Goal: Information Seeking & Learning: Learn about a topic

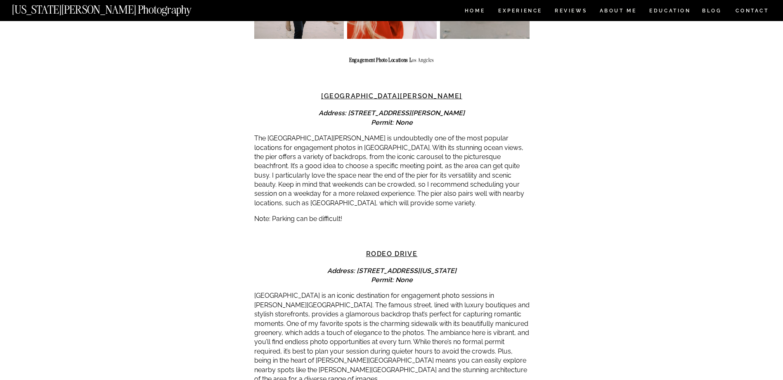
scroll to position [950, 0]
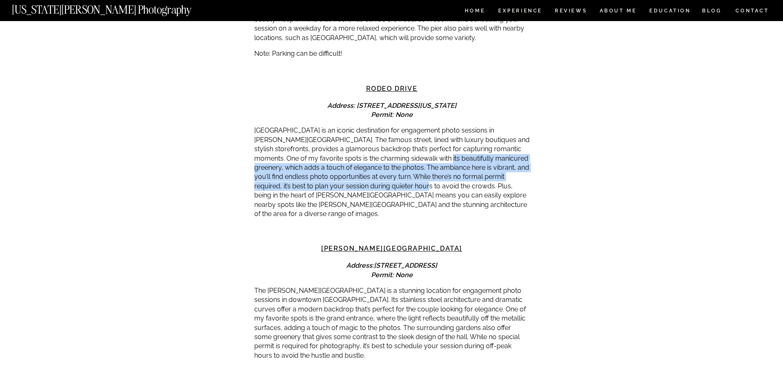
drag, startPoint x: 396, startPoint y: 163, endPoint x: 404, endPoint y: 190, distance: 28.2
click at [404, 190] on p "[GEOGRAPHIC_DATA] is an iconic destination for engagement photo sessions in [PE…" at bounding box center [391, 172] width 275 height 93
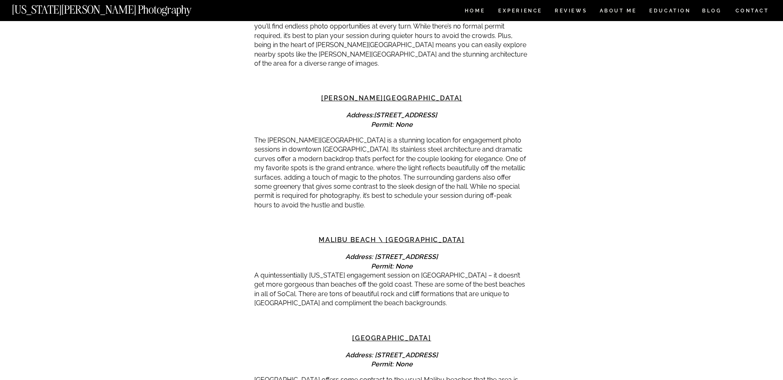
scroll to position [1115, 0]
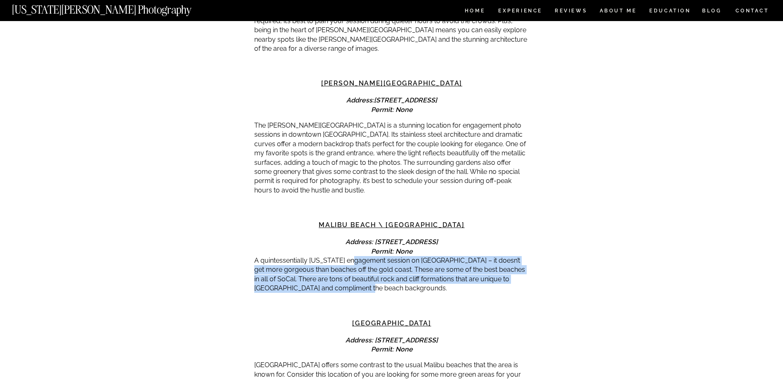
drag, startPoint x: 349, startPoint y: 250, endPoint x: 350, endPoint y: 282, distance: 31.8
click at [350, 282] on p "A quintessentially [US_STATE] engagement session on [GEOGRAPHIC_DATA] – it does…" at bounding box center [391, 274] width 275 height 37
drag, startPoint x: 363, startPoint y: 280, endPoint x: 323, endPoint y: 255, distance: 47.5
click at [323, 256] on p "A quintessentially [US_STATE] engagement session on [GEOGRAPHIC_DATA] – it does…" at bounding box center [391, 274] width 275 height 37
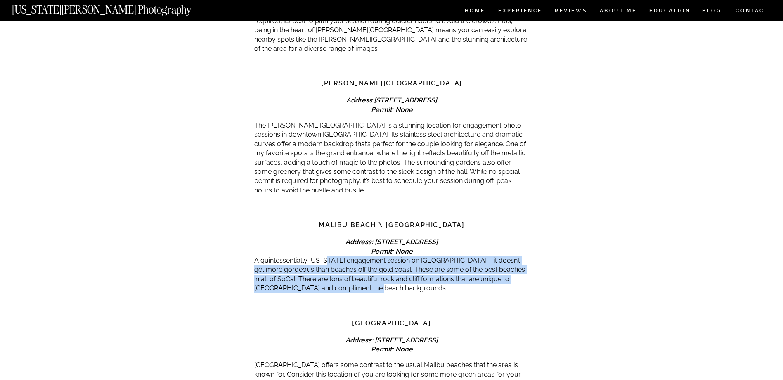
click at [323, 256] on p "A quintessentially [US_STATE] engagement session on [GEOGRAPHIC_DATA] – it does…" at bounding box center [391, 274] width 275 height 37
drag, startPoint x: 326, startPoint y: 249, endPoint x: 413, endPoint y: 283, distance: 93.6
click at [413, 283] on p "A quintessentially [US_STATE] engagement session on [GEOGRAPHIC_DATA] – it does…" at bounding box center [391, 274] width 275 height 37
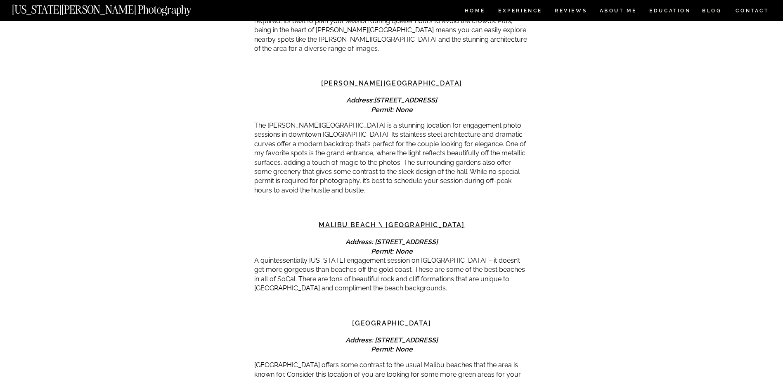
drag, startPoint x: 413, startPoint y: 283, endPoint x: 381, endPoint y: 294, distance: 34.0
click at [381, 300] on div at bounding box center [391, 309] width 275 height 19
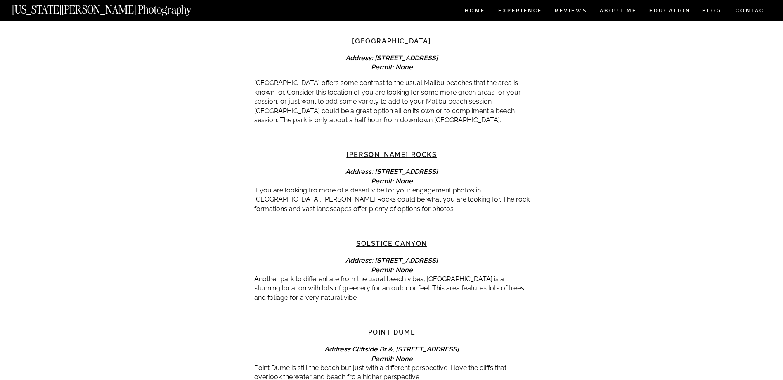
scroll to position [1404, 0]
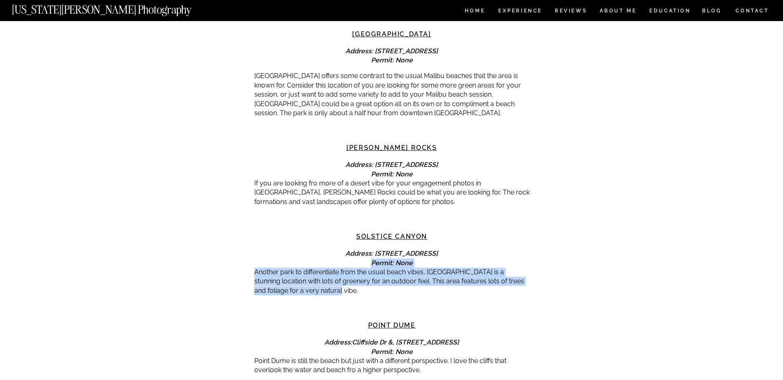
drag, startPoint x: 320, startPoint y: 257, endPoint x: 331, endPoint y: 280, distance: 26.0
click at [331, 280] on p "Another park to differentiate from the usual beach vibes, [GEOGRAPHIC_DATA] is …" at bounding box center [391, 282] width 275 height 28
drag, startPoint x: 342, startPoint y: 279, endPoint x: 305, endPoint y: 247, distance: 48.9
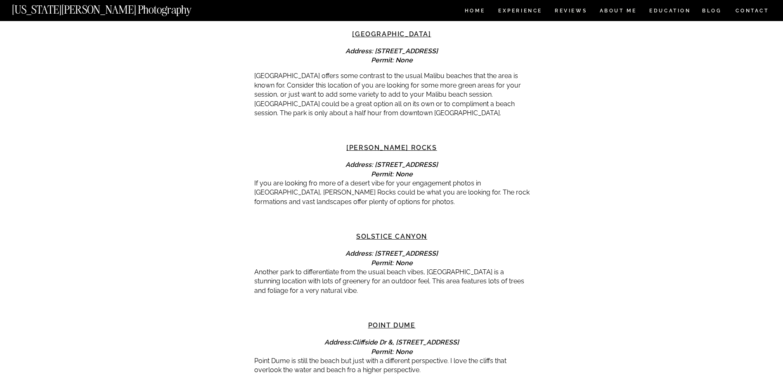
drag, startPoint x: 305, startPoint y: 247, endPoint x: 280, endPoint y: 178, distance: 73.9
click at [280, 179] on p "If you are looking fro more of a desert vibe for your engagement photos in [GEO…" at bounding box center [391, 193] width 275 height 28
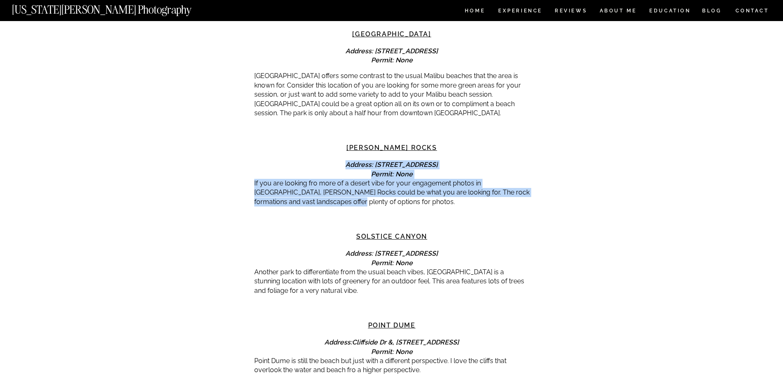
drag, startPoint x: 281, startPoint y: 160, endPoint x: 313, endPoint y: 196, distance: 48.3
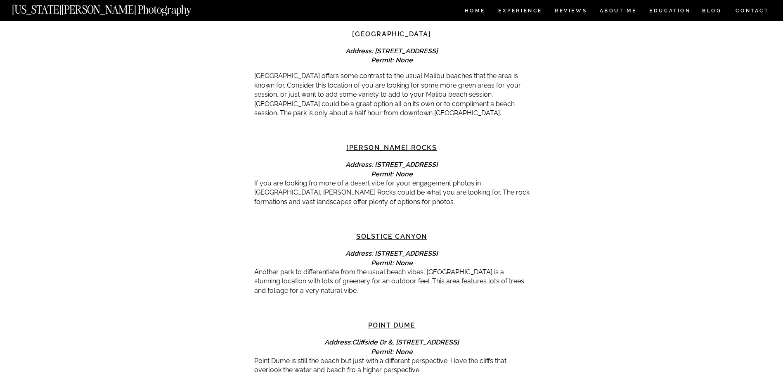
drag, startPoint x: 313, startPoint y: 196, endPoint x: 316, endPoint y: 268, distance: 71.5
click at [313, 268] on p "Another park to differentiate from the usual beach vibes, [GEOGRAPHIC_DATA] is …" at bounding box center [391, 282] width 275 height 28
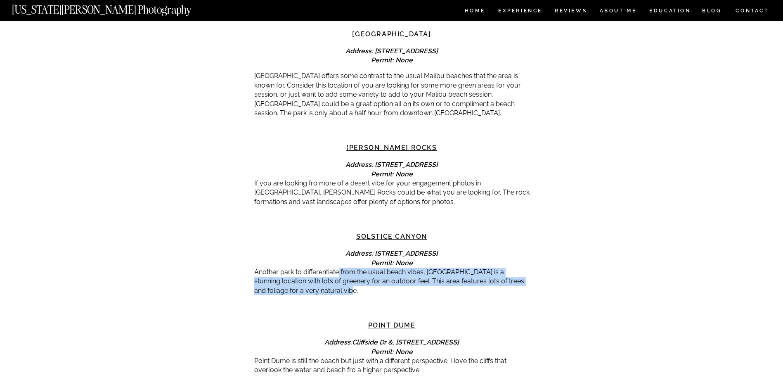
drag, startPoint x: 339, startPoint y: 263, endPoint x: 372, endPoint y: 280, distance: 37.3
click at [372, 280] on p "Another park to differentiate from the usual beach vibes, [GEOGRAPHIC_DATA] is …" at bounding box center [391, 282] width 275 height 28
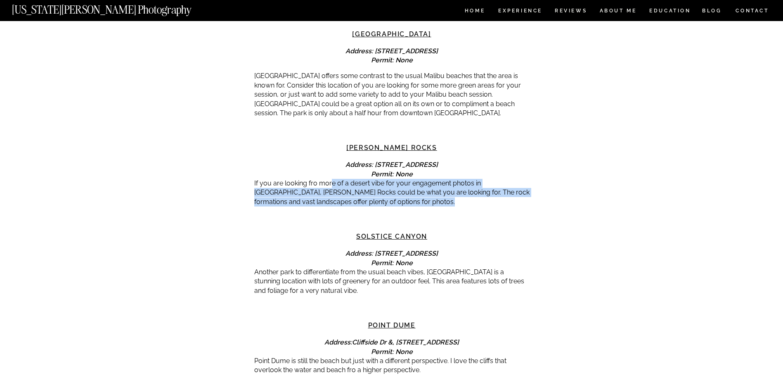
drag, startPoint x: 346, startPoint y: 202, endPoint x: 331, endPoint y: 178, distance: 28.9
click at [331, 179] on p "If you are looking fro more of a desert vibe for your engagement photos in [GEO…" at bounding box center [391, 193] width 275 height 28
drag, startPoint x: 314, startPoint y: 176, endPoint x: 345, endPoint y: 194, distance: 35.9
click at [345, 194] on p "If you are looking fro more of a desert vibe for your engagement photos in [GEO…" at bounding box center [391, 193] width 275 height 28
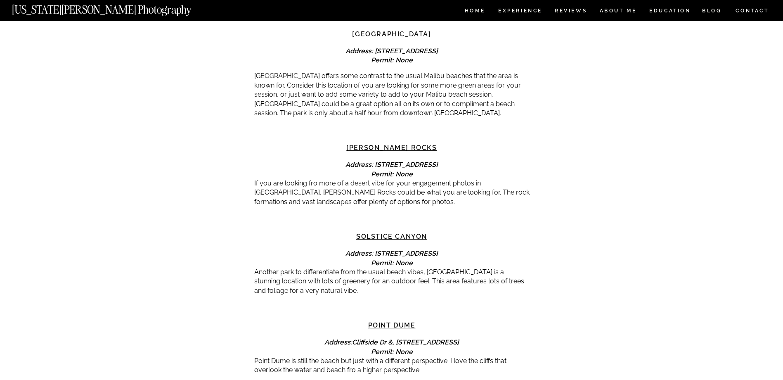
drag, startPoint x: 345, startPoint y: 194, endPoint x: 477, endPoint y: 225, distance: 135.1
click at [477, 232] on h3 "Solstice Canyon" at bounding box center [391, 237] width 275 height 10
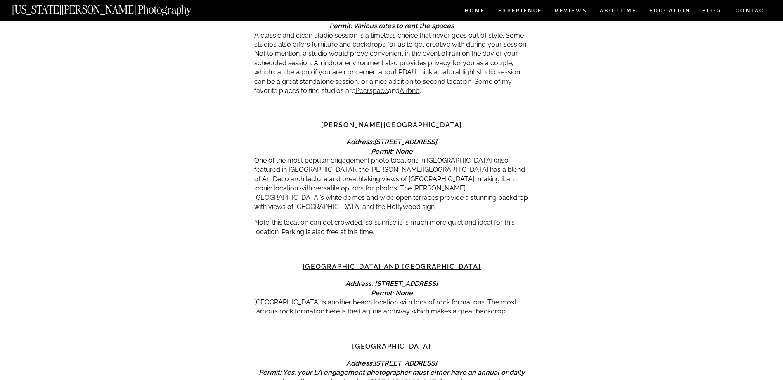
scroll to position [1817, 0]
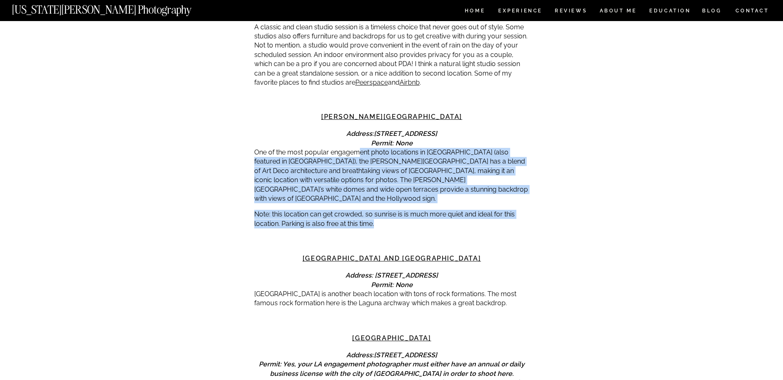
drag, startPoint x: 359, startPoint y: 147, endPoint x: 380, endPoint y: 212, distance: 68.3
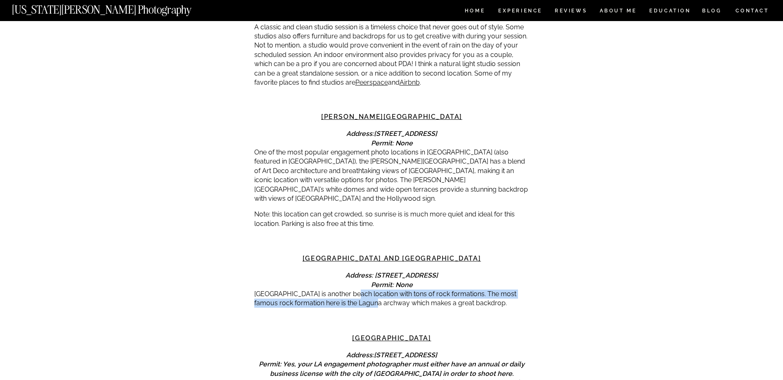
drag, startPoint x: 349, startPoint y: 275, endPoint x: 358, endPoint y: 285, distance: 14.0
click at [358, 289] on p "[GEOGRAPHIC_DATA] is another beach location with tons of rock formations. The m…" at bounding box center [391, 298] width 275 height 19
drag, startPoint x: 354, startPoint y: 276, endPoint x: 469, endPoint y: 288, distance: 115.4
click at [469, 289] on p "[GEOGRAPHIC_DATA] is another beach location with tons of rock formations. The m…" at bounding box center [391, 298] width 275 height 19
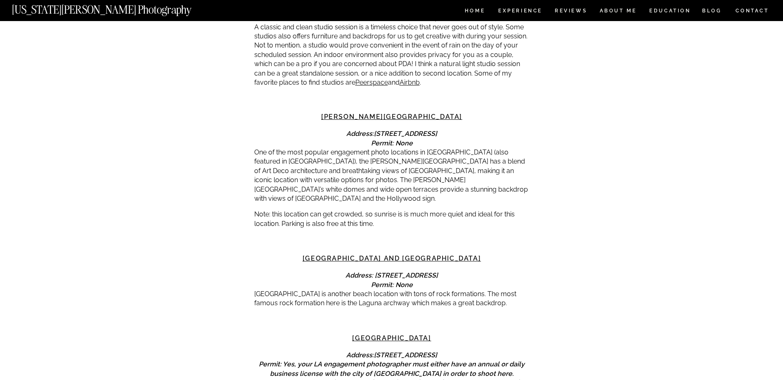
drag, startPoint x: 469, startPoint y: 288, endPoint x: 441, endPoint y: 291, distance: 27.8
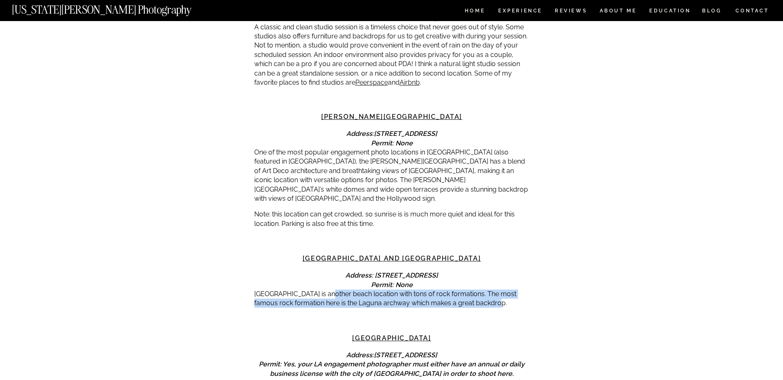
drag, startPoint x: 484, startPoint y: 282, endPoint x: 323, endPoint y: 273, distance: 160.5
click at [323, 289] on p "[GEOGRAPHIC_DATA] is another beach location with tons of rock formations. The m…" at bounding box center [391, 298] width 275 height 19
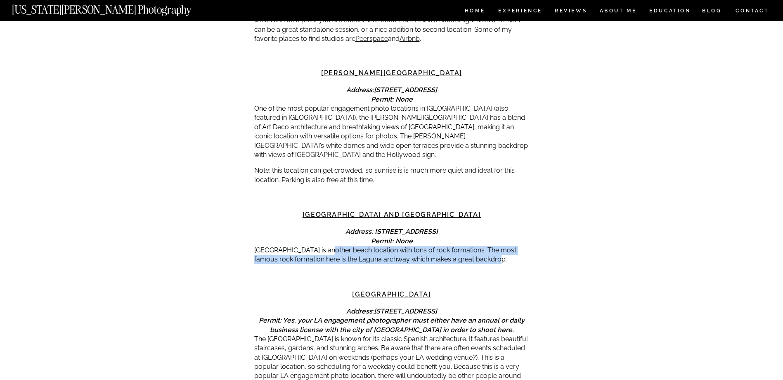
scroll to position [1941, 0]
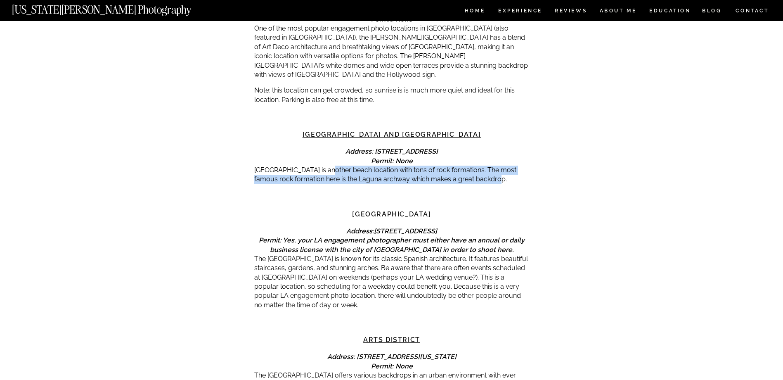
drag, startPoint x: 307, startPoint y: 243, endPoint x: 337, endPoint y: 284, distance: 50.6
click at [337, 284] on p "The [GEOGRAPHIC_DATA] is known for its classic Spanish architecture. It feature…" at bounding box center [391, 281] width 275 height 55
drag, startPoint x: 329, startPoint y: 286, endPoint x: 290, endPoint y: 242, distance: 58.8
click at [290, 254] on p "The [GEOGRAPHIC_DATA] is known for its classic Spanish architecture. It feature…" at bounding box center [391, 281] width 275 height 55
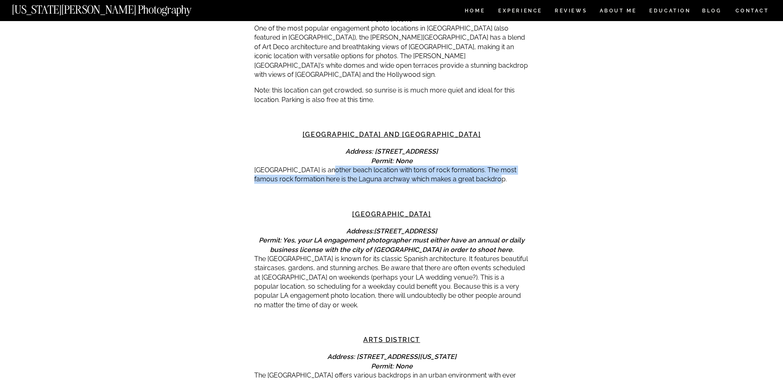
click at [290, 254] on p "The [GEOGRAPHIC_DATA] is known for its classic Spanish architecture. It feature…" at bounding box center [391, 281] width 275 height 55
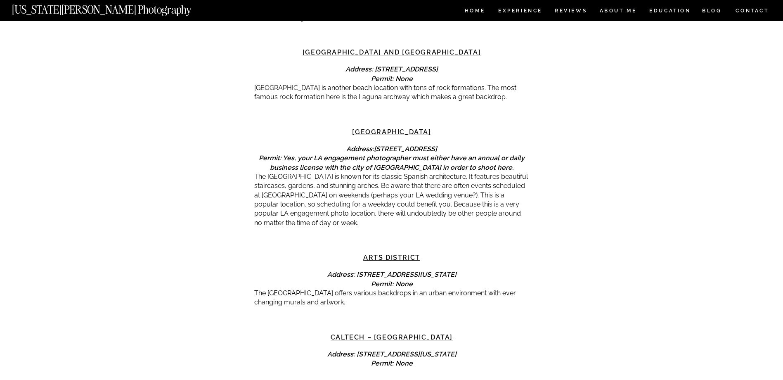
scroll to position [2023, 0]
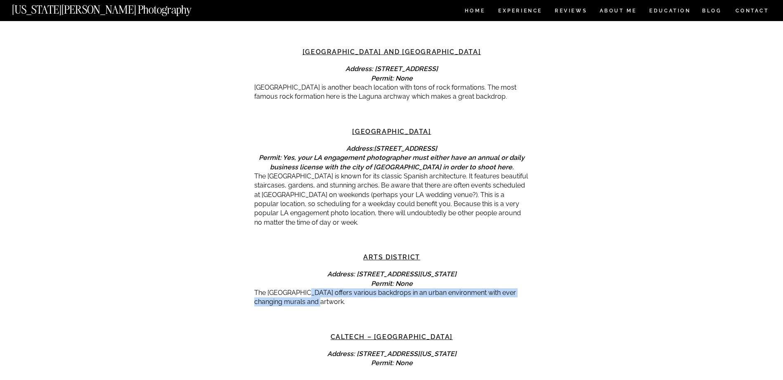
drag, startPoint x: 296, startPoint y: 272, endPoint x: 305, endPoint y: 284, distance: 15.4
click at [305, 288] on p "The [GEOGRAPHIC_DATA] offers various backdrops in an urban environment with eve…" at bounding box center [391, 297] width 275 height 19
drag, startPoint x: 315, startPoint y: 284, endPoint x: 278, endPoint y: 270, distance: 39.4
click at [278, 288] on p "The [GEOGRAPHIC_DATA] offers various backdrops in an urban environment with eve…" at bounding box center [391, 297] width 275 height 19
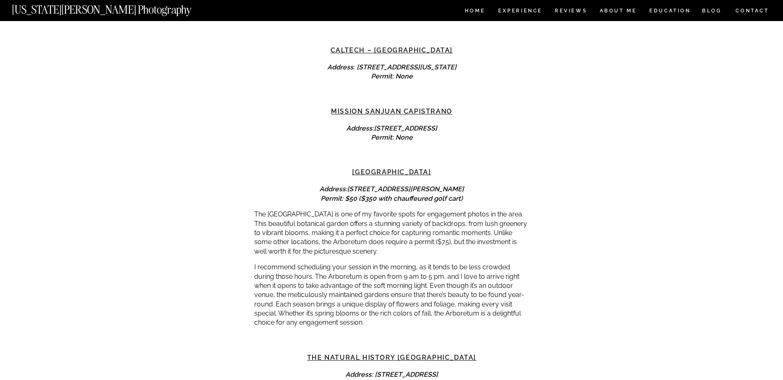
scroll to position [2313, 0]
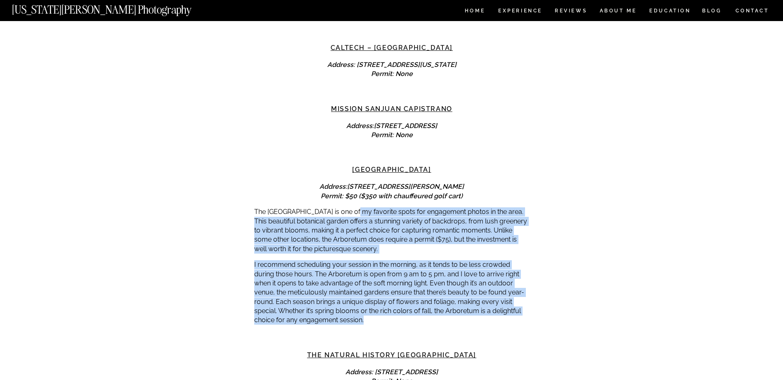
drag, startPoint x: 357, startPoint y: 193, endPoint x: 377, endPoint y: 309, distance: 117.6
click at [377, 309] on div "When planning a wedding, there are so many things to do, and planning and prepa…" at bounding box center [391, 343] width 275 height 4935
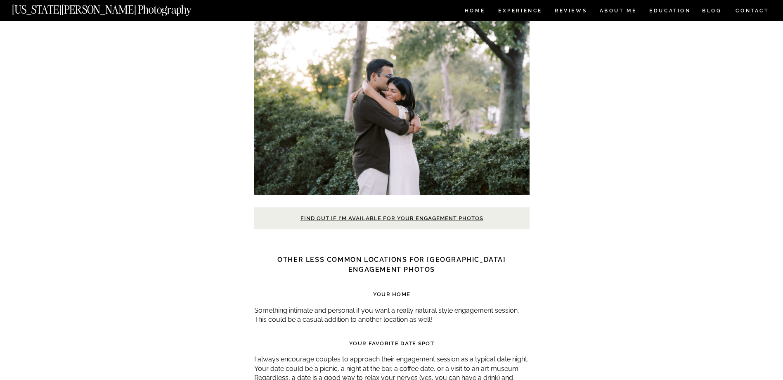
scroll to position [3180, 0]
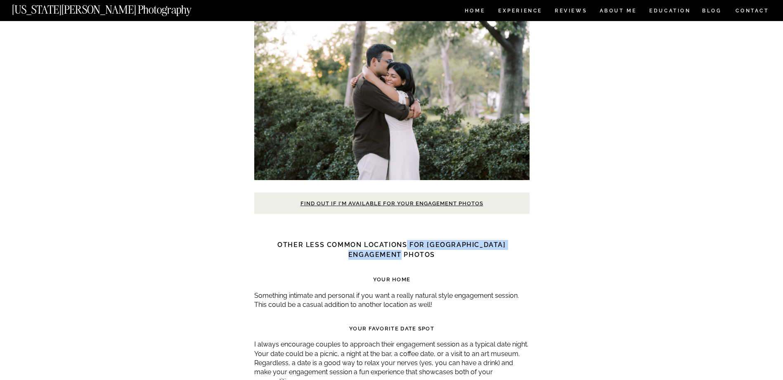
drag, startPoint x: 394, startPoint y: 227, endPoint x: 402, endPoint y: 233, distance: 10.0
click at [402, 241] on strong "Other Less Common Locations for [GEOGRAPHIC_DATA] Engagement Photos" at bounding box center [392, 250] width 228 height 18
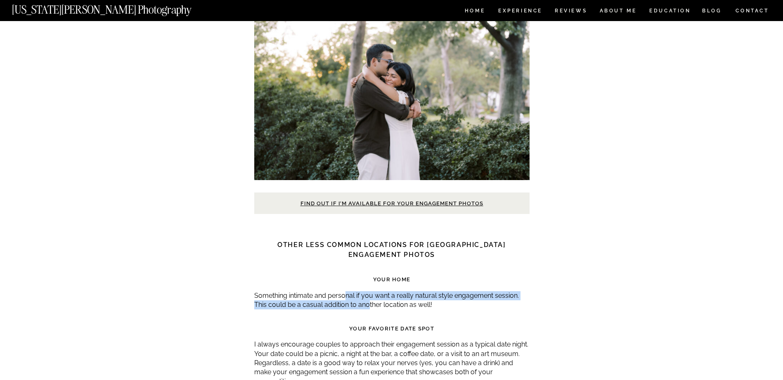
drag, startPoint x: 348, startPoint y: 277, endPoint x: 368, endPoint y: 287, distance: 22.3
click at [368, 291] on p "Something intimate and personal if you want a really natural style engagement s…" at bounding box center [391, 300] width 275 height 19
drag, startPoint x: 384, startPoint y: 289, endPoint x: 372, endPoint y: 281, distance: 14.8
click at [372, 291] on p "Something intimate and personal if you want a really natural style engagement s…" at bounding box center [391, 300] width 275 height 19
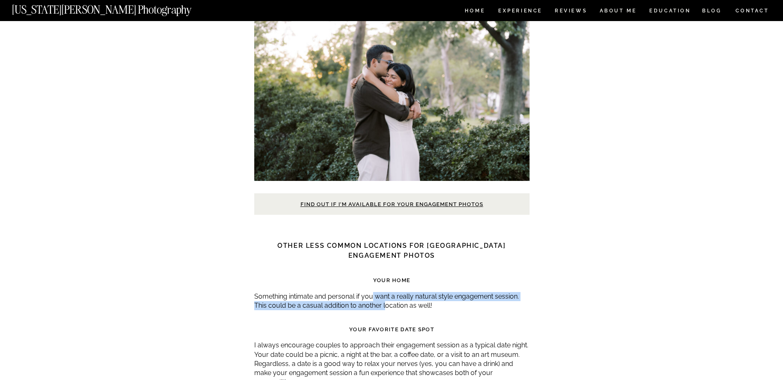
scroll to position [3097, 0]
